Goal: Task Accomplishment & Management: Use online tool/utility

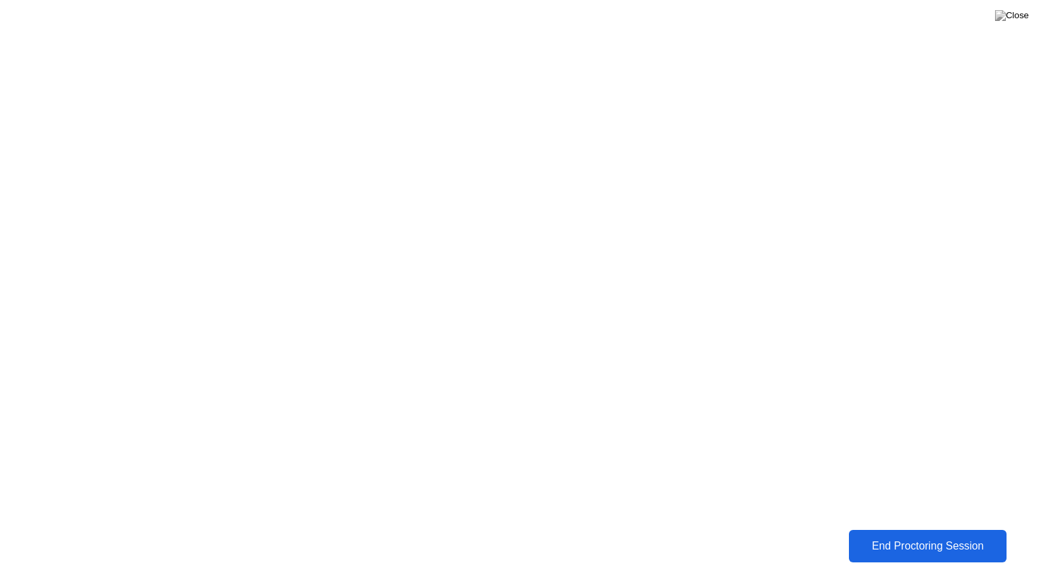
click at [917, 549] on div "End Proctoring Session" at bounding box center [927, 546] width 149 height 12
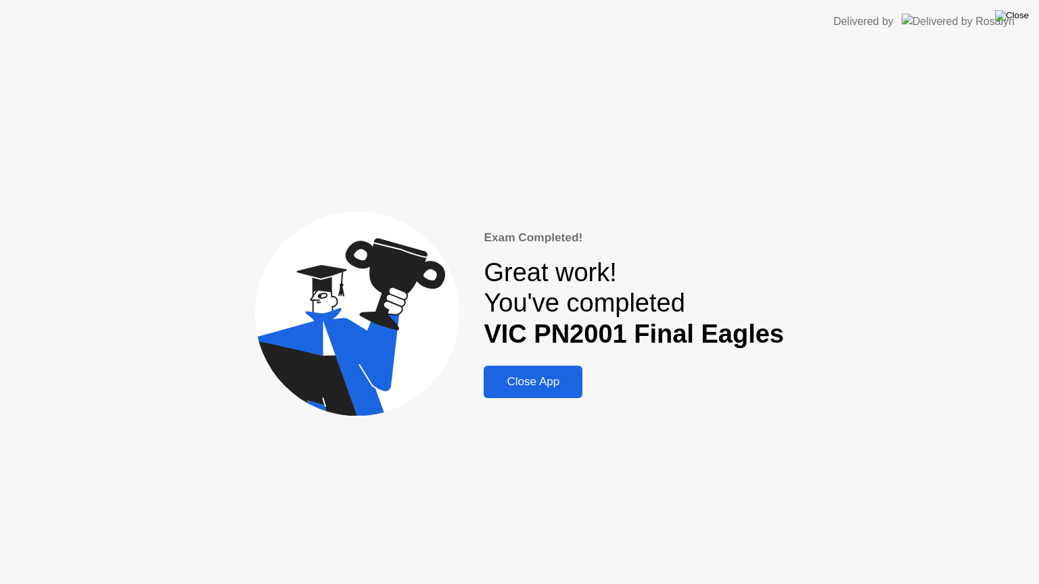
click at [1017, 16] on img at bounding box center [1012, 15] width 34 height 11
